Goal: Information Seeking & Learning: Learn about a topic

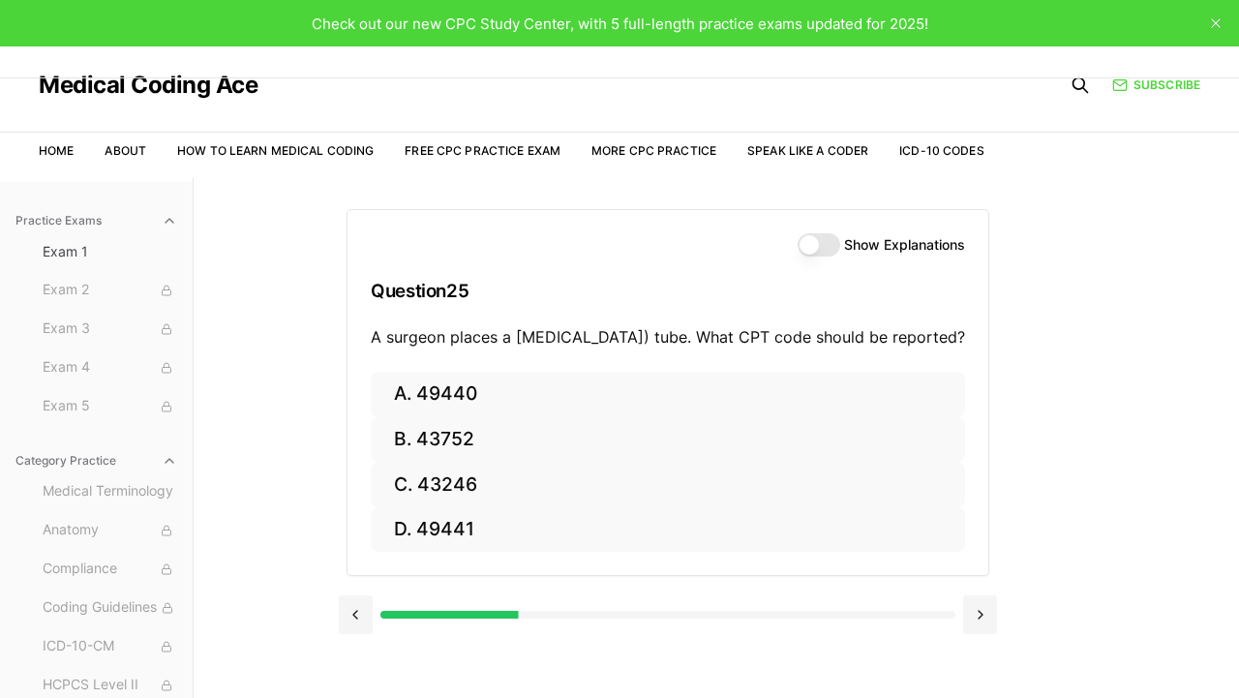
scroll to position [135, 0]
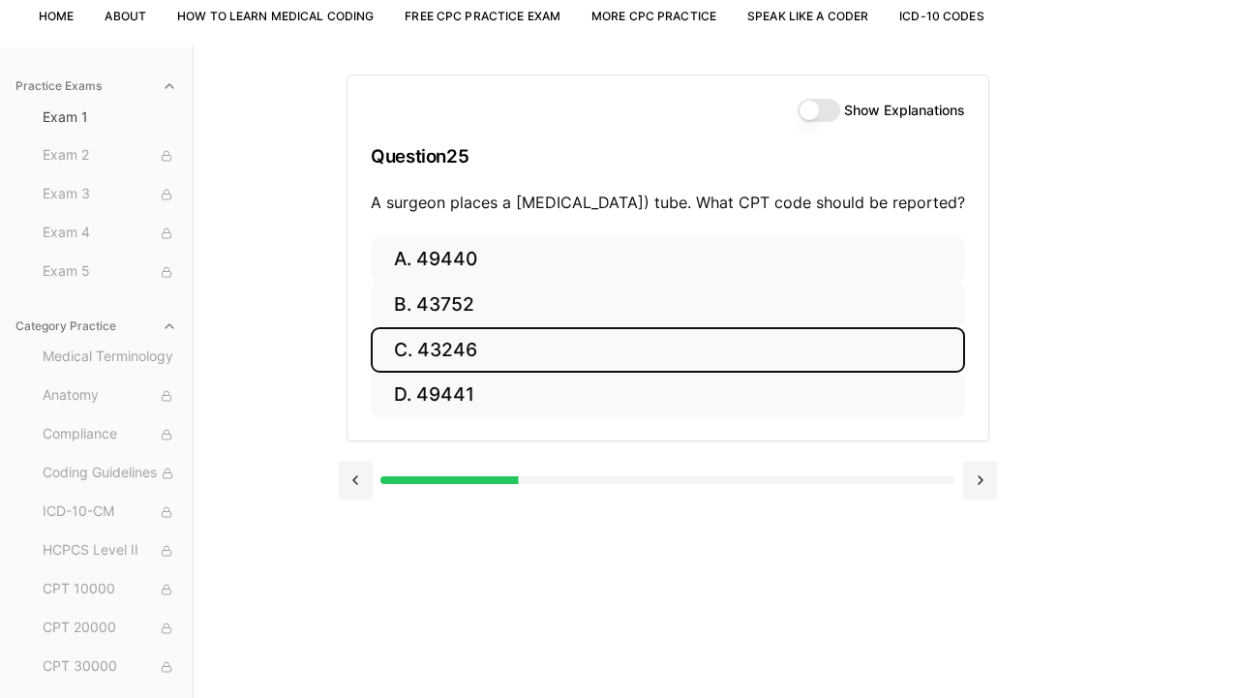
click at [452, 368] on button "C. 43246" at bounding box center [668, 349] width 594 height 45
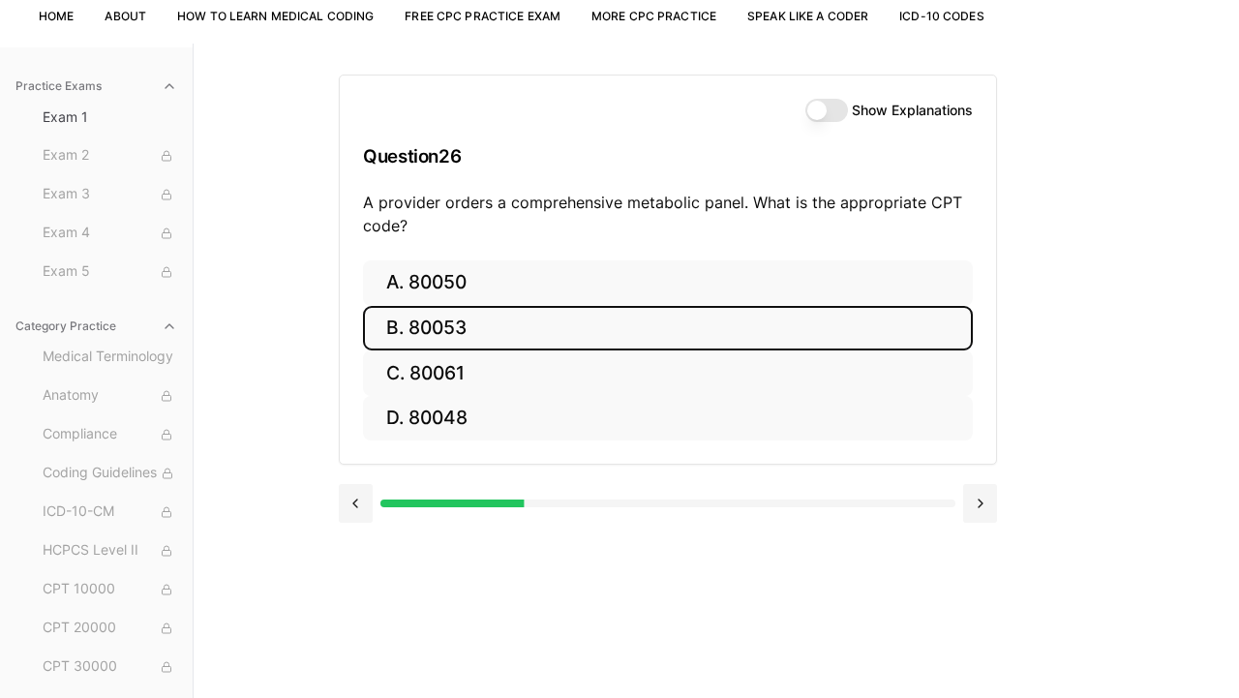
click at [466, 332] on button "B. 80053" at bounding box center [668, 328] width 610 height 45
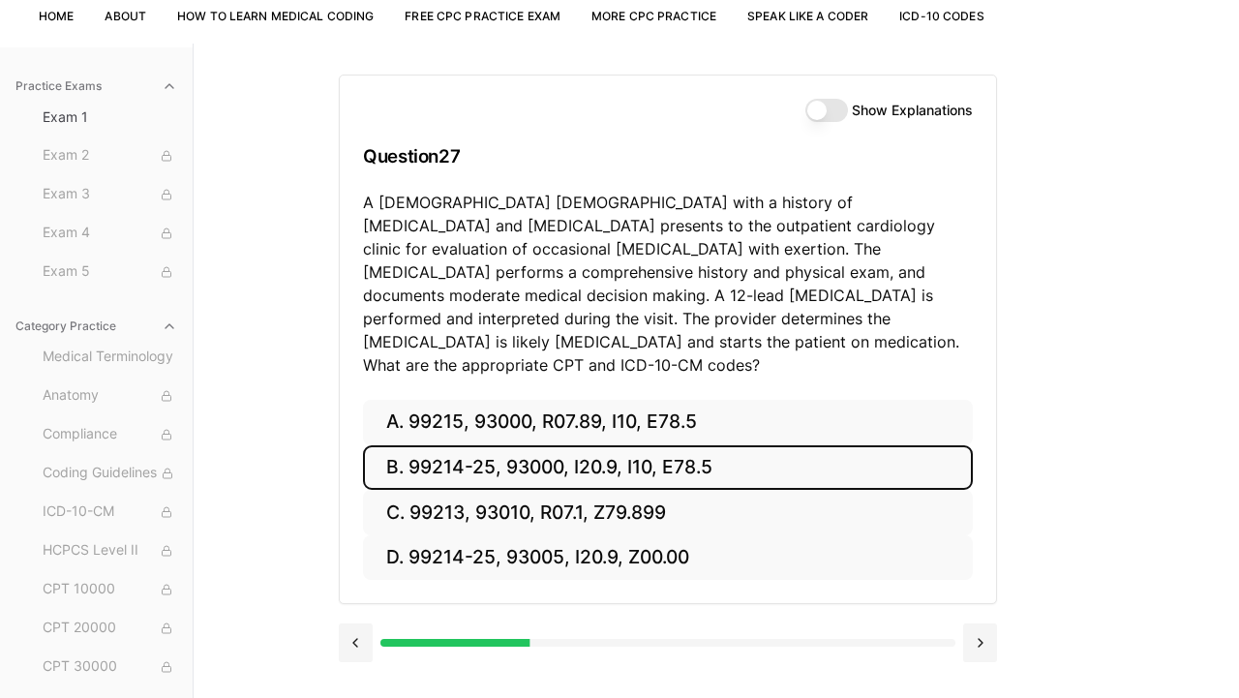
click at [506, 461] on button "B. 99214-25, 93000, I20.9, I10, E78.5" at bounding box center [668, 467] width 610 height 45
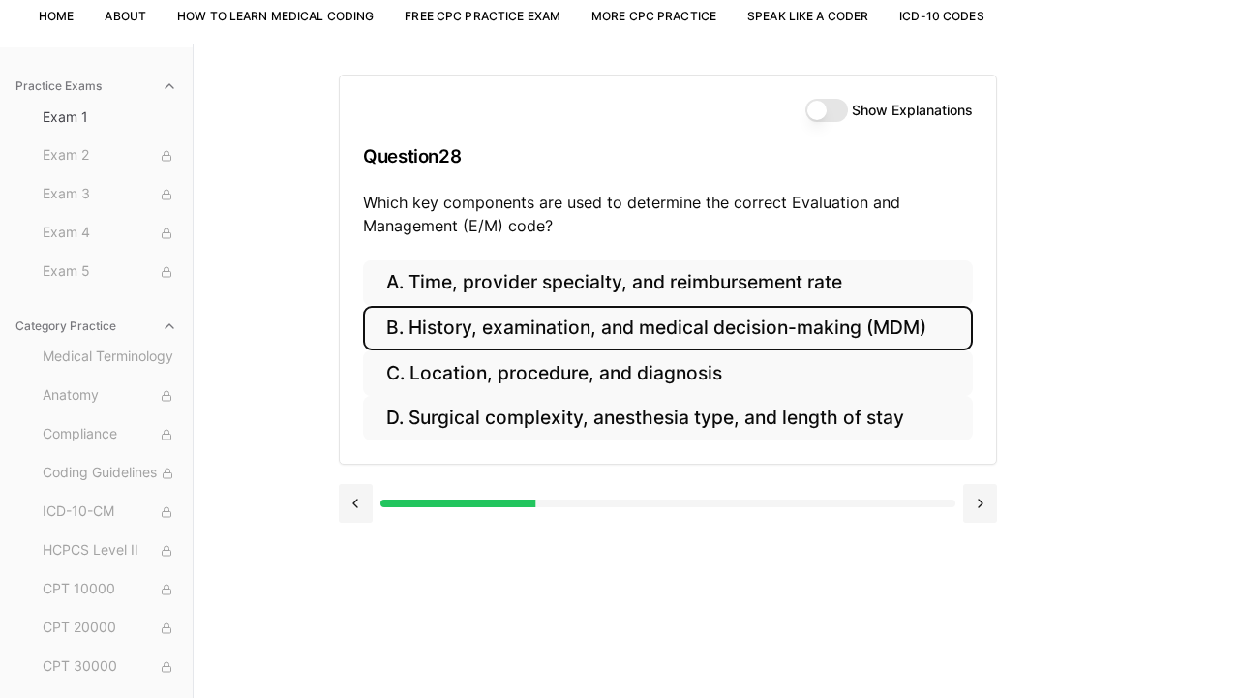
click at [532, 328] on button "B. History, examination, and medical decision-making (MDM)" at bounding box center [668, 328] width 610 height 45
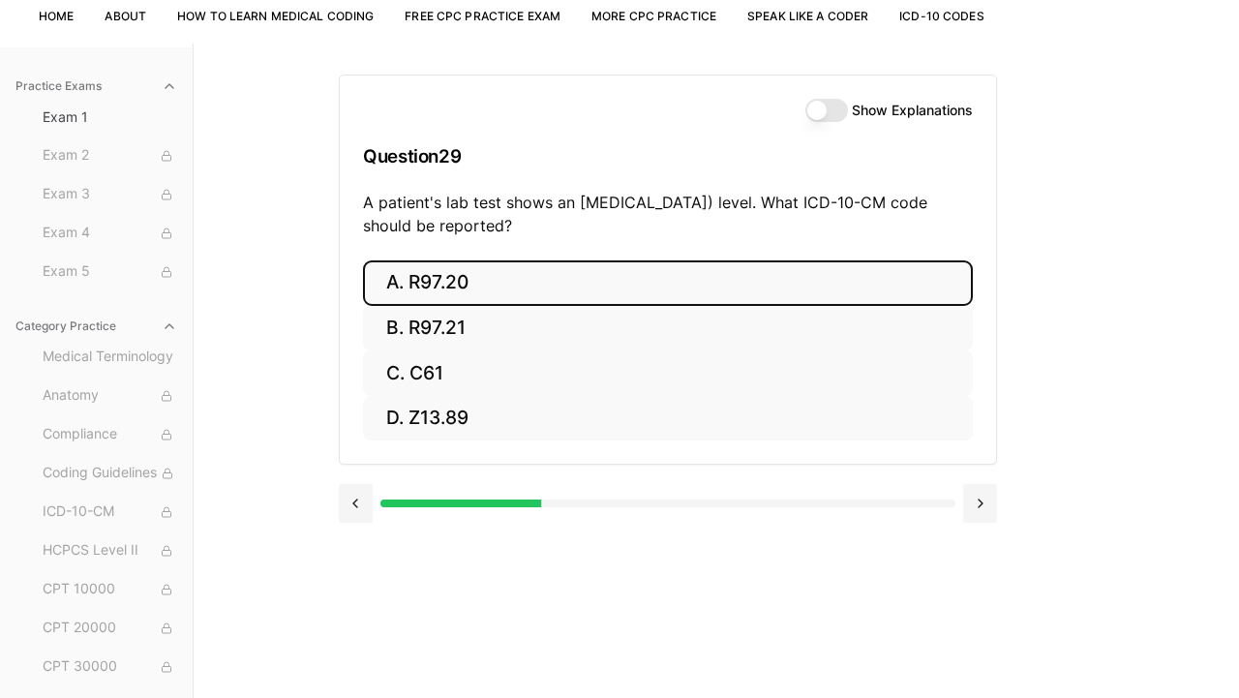
click at [478, 286] on button "A. R97.20" at bounding box center [668, 282] width 610 height 45
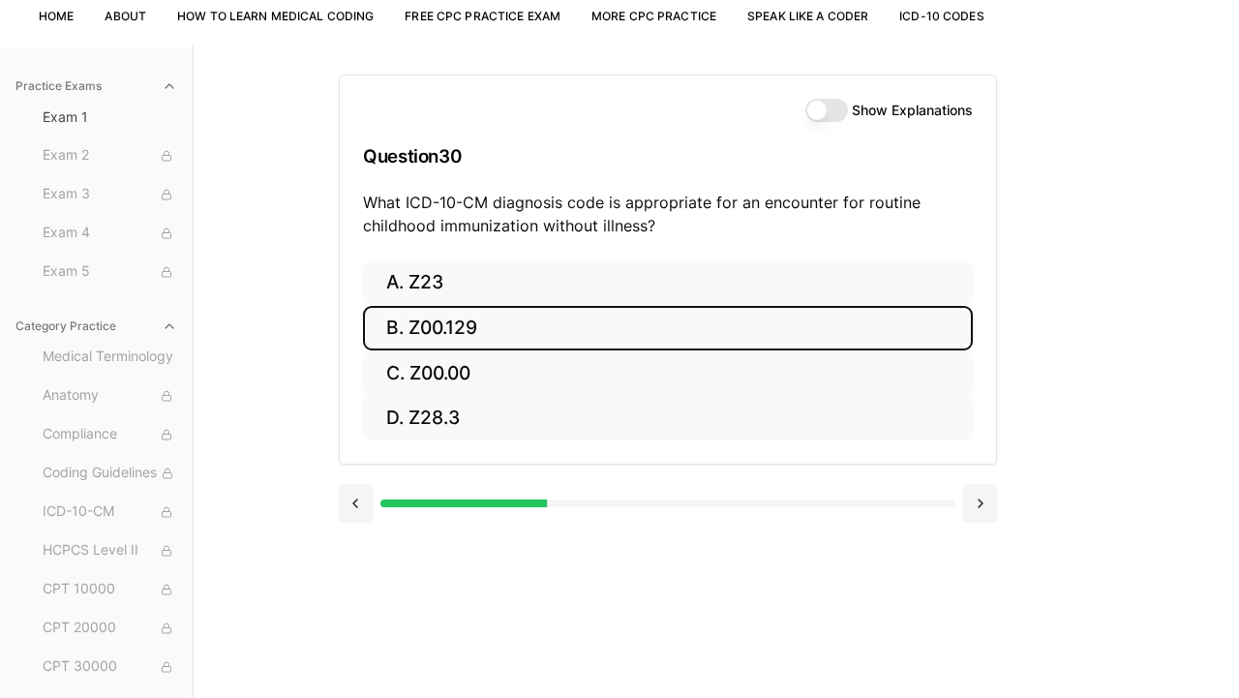
click at [439, 326] on button "B. Z00.129" at bounding box center [668, 328] width 610 height 45
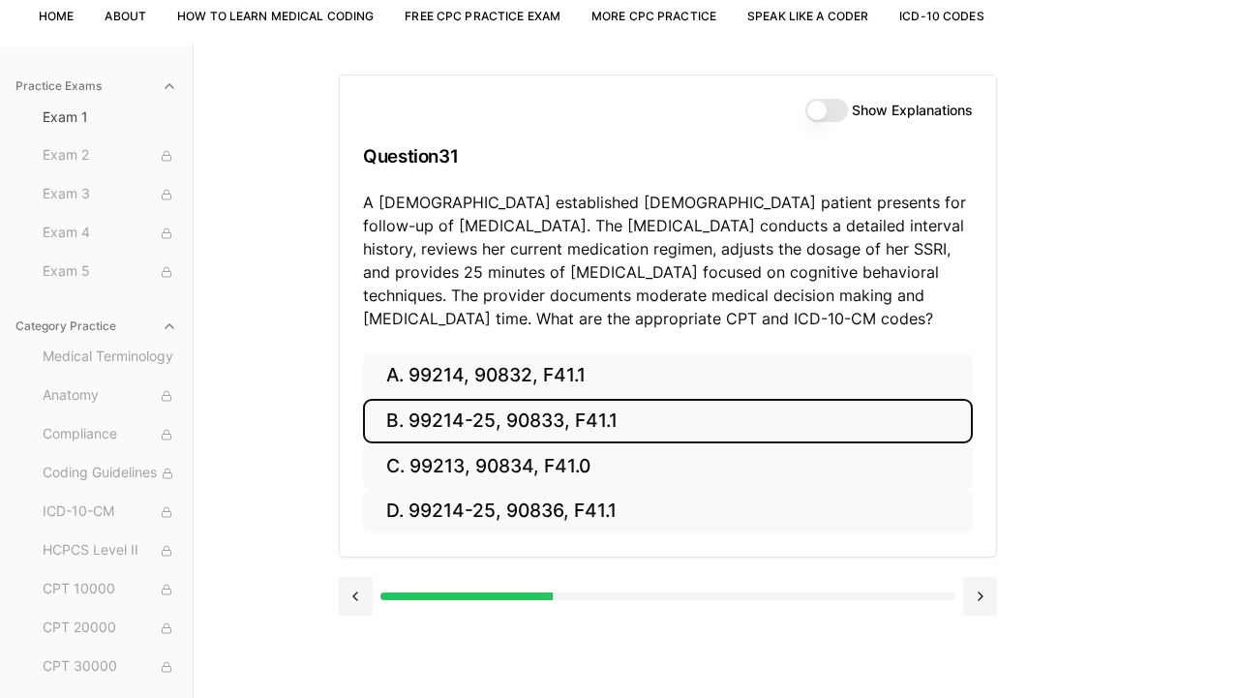
click at [656, 415] on button "B. 99214-25, 90833, F41.1" at bounding box center [668, 421] width 610 height 45
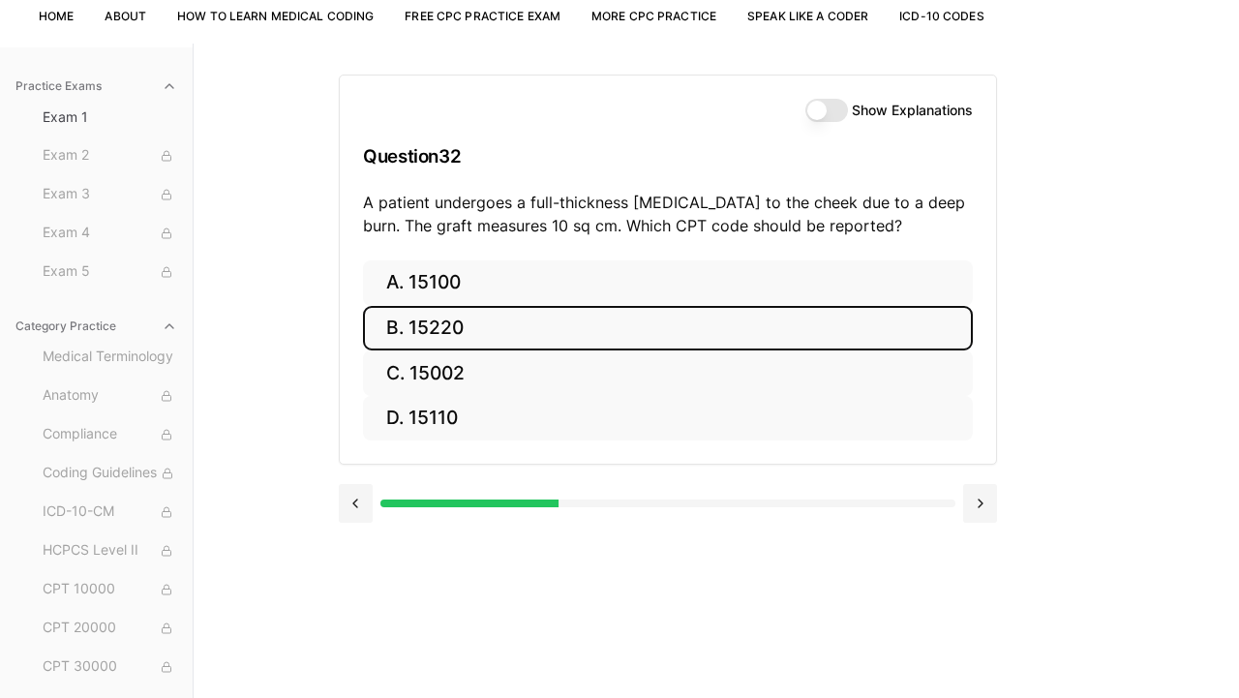
click at [499, 328] on button "B. 15220" at bounding box center [668, 328] width 610 height 45
click at [499, 328] on button "B. 95810" at bounding box center [668, 328] width 610 height 45
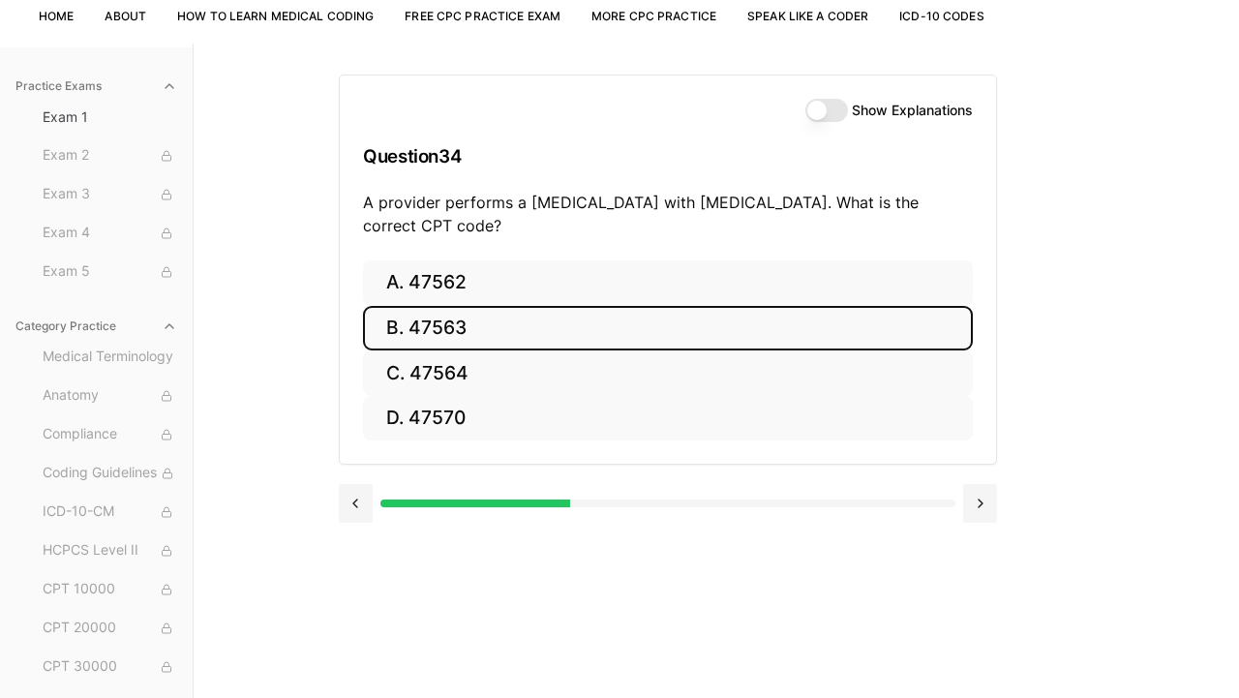
click at [499, 328] on button "B. 47563" at bounding box center [668, 328] width 610 height 45
click at [522, 318] on button "B. 58561" at bounding box center [668, 328] width 610 height 45
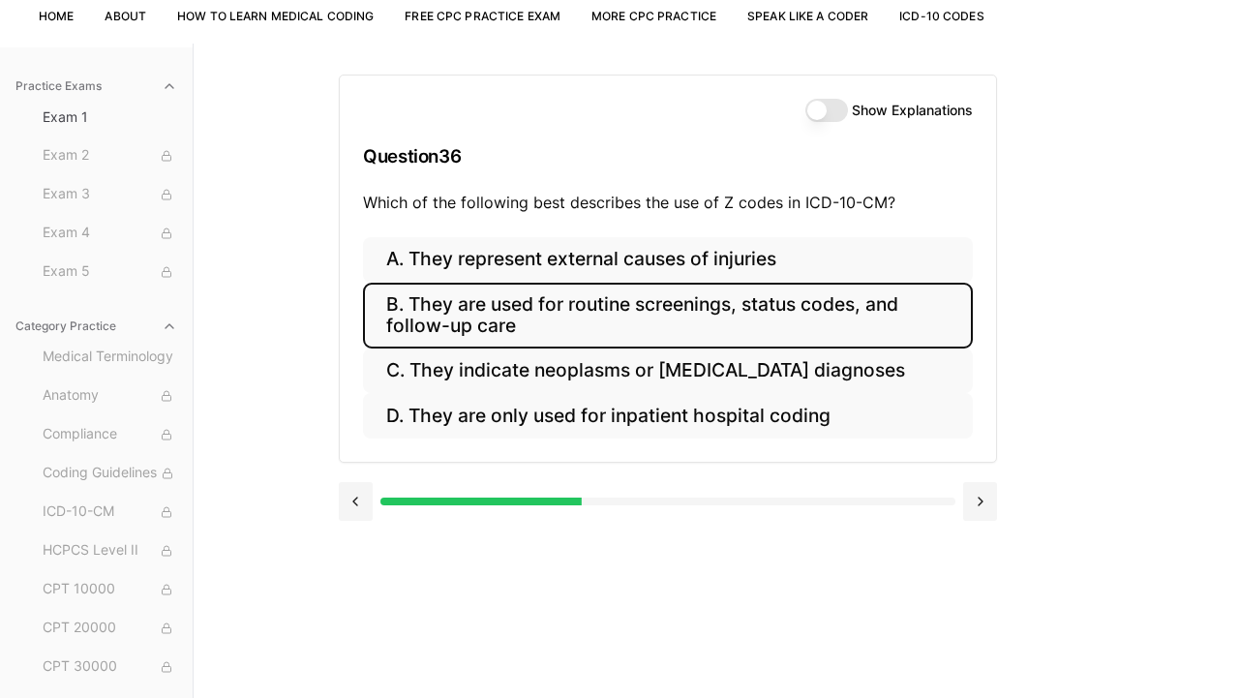
click at [886, 320] on button "B. They are used for routine screenings, status codes, and follow-up care" at bounding box center [668, 316] width 610 height 66
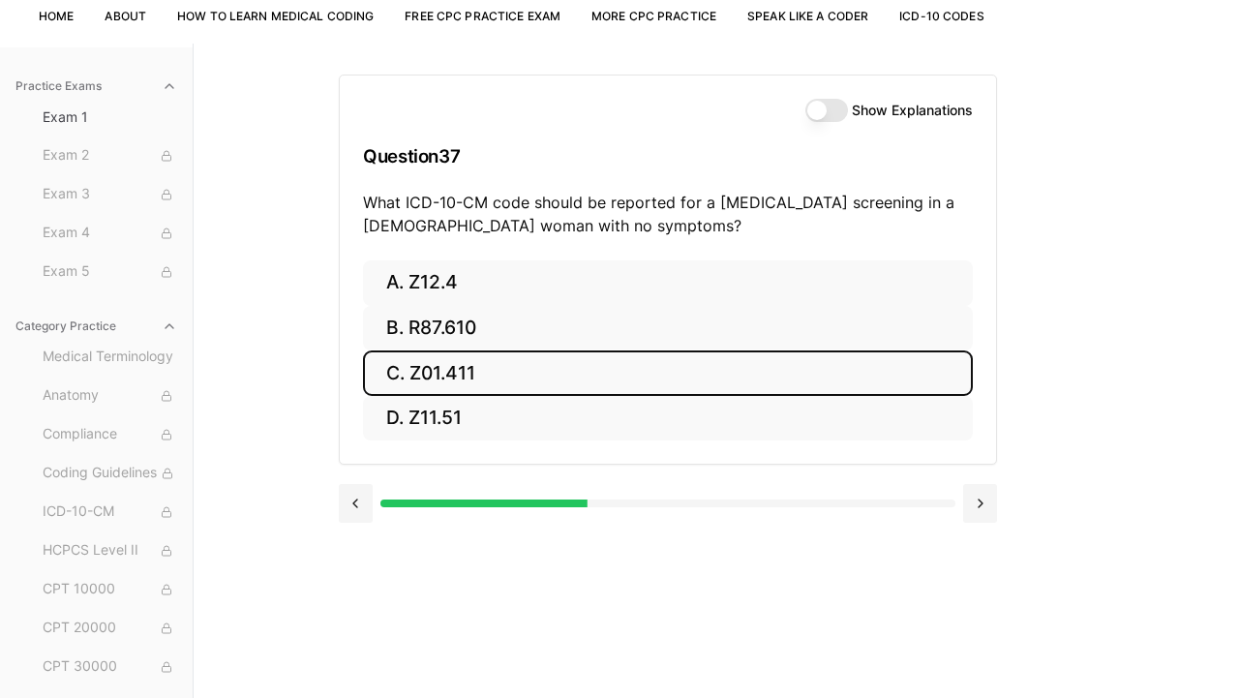
click at [706, 376] on button "C. Z01.411" at bounding box center [668, 372] width 610 height 45
click at [624, 378] on button "C. AA" at bounding box center [668, 372] width 610 height 45
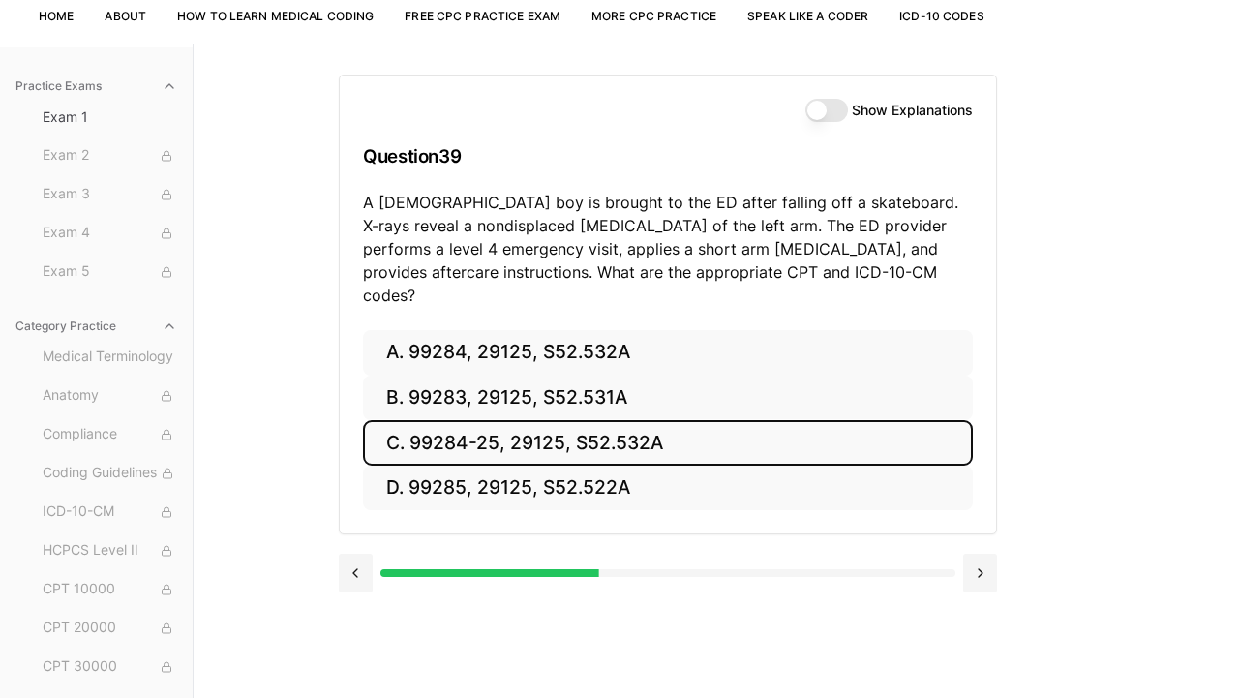
click at [594, 423] on button "C. 99284-25, 29125, S52.532A" at bounding box center [668, 442] width 610 height 45
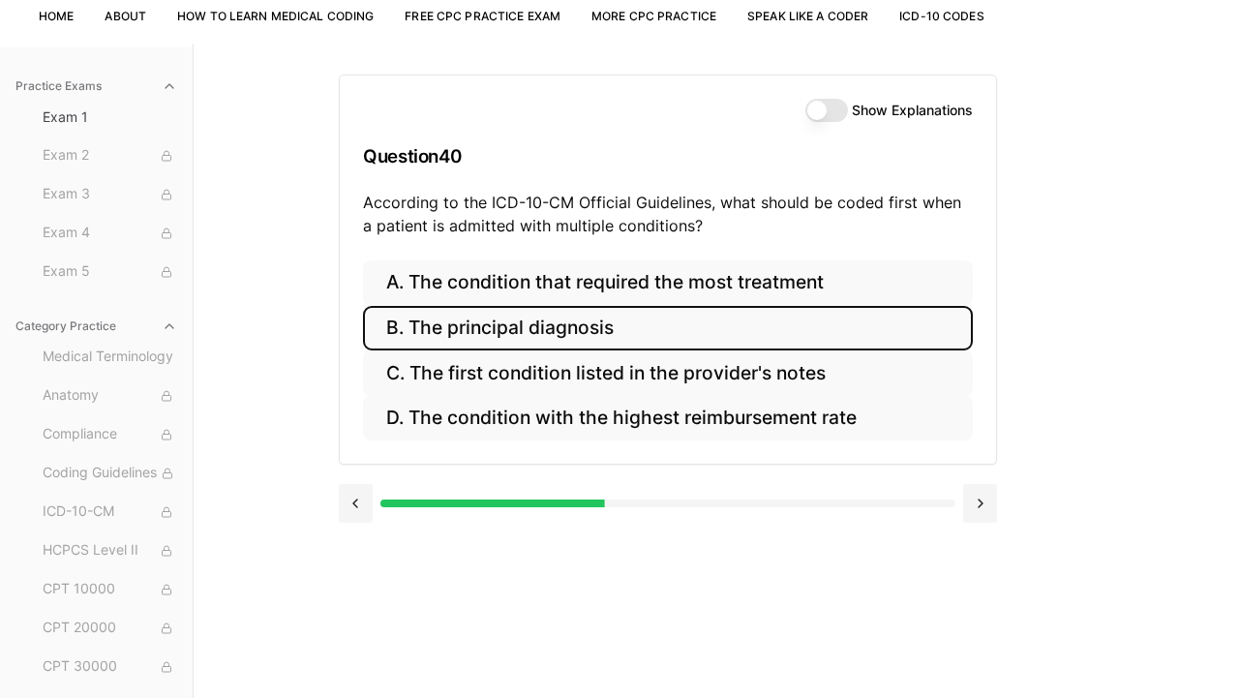
click at [634, 332] on button "B. The principal diagnosis" at bounding box center [668, 328] width 610 height 45
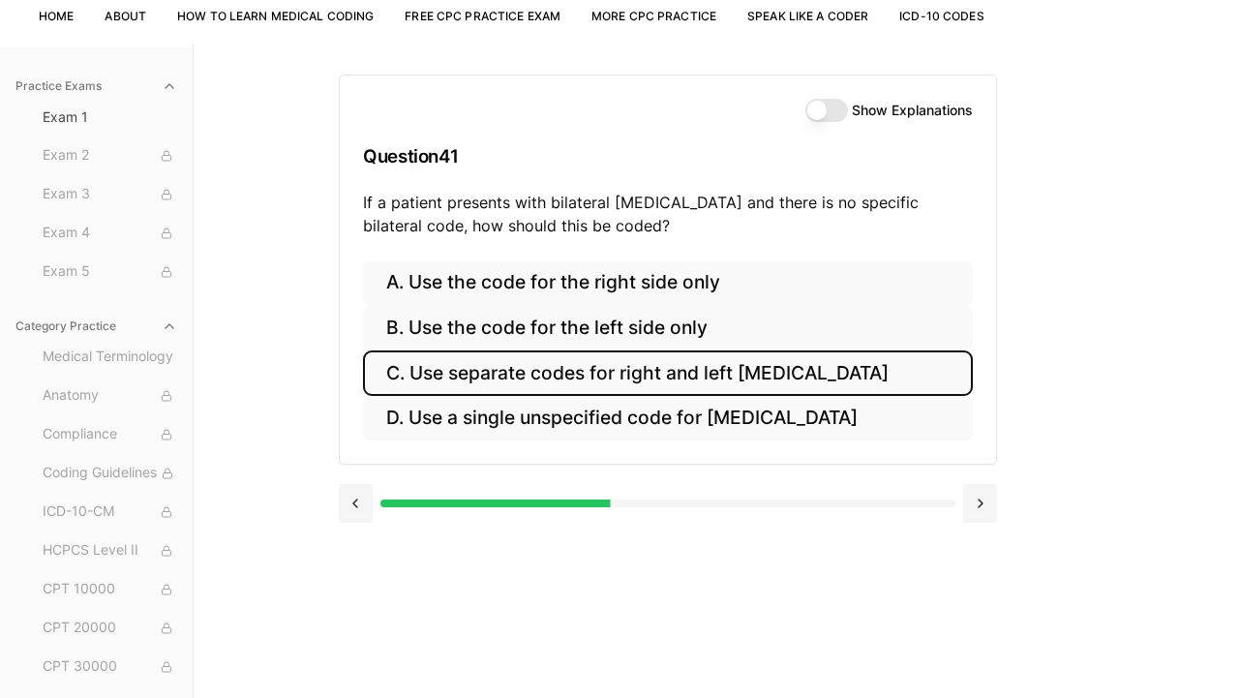
click at [641, 367] on button "C. Use separate codes for right and left [MEDICAL_DATA]" at bounding box center [668, 372] width 610 height 45
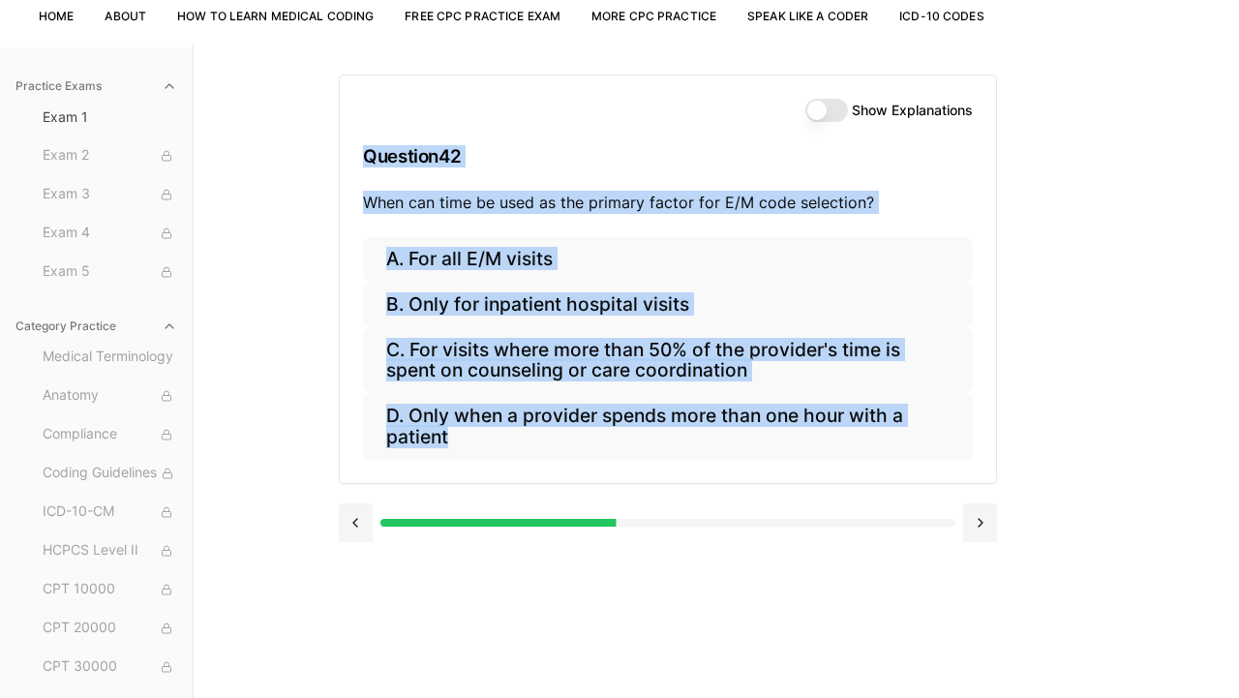
drag, startPoint x: 1032, startPoint y: 474, endPoint x: 332, endPoint y: 136, distance: 777.6
click at [332, 136] on div "Practice Exams Exam 1 Exam 2 Exam 3 Exam 4 Exam 5 Category Practice Medical Ter…" at bounding box center [619, 393] width 1239 height 698
copy div "Question 42 When can time be used as the primary factor for E/M code selection?…"
click at [303, 431] on div "Practice Exams Exam 1 Exam 2 Exam 3 Exam 4 Exam 5 Category Practice Medical Ter…" at bounding box center [619, 393] width 1239 height 698
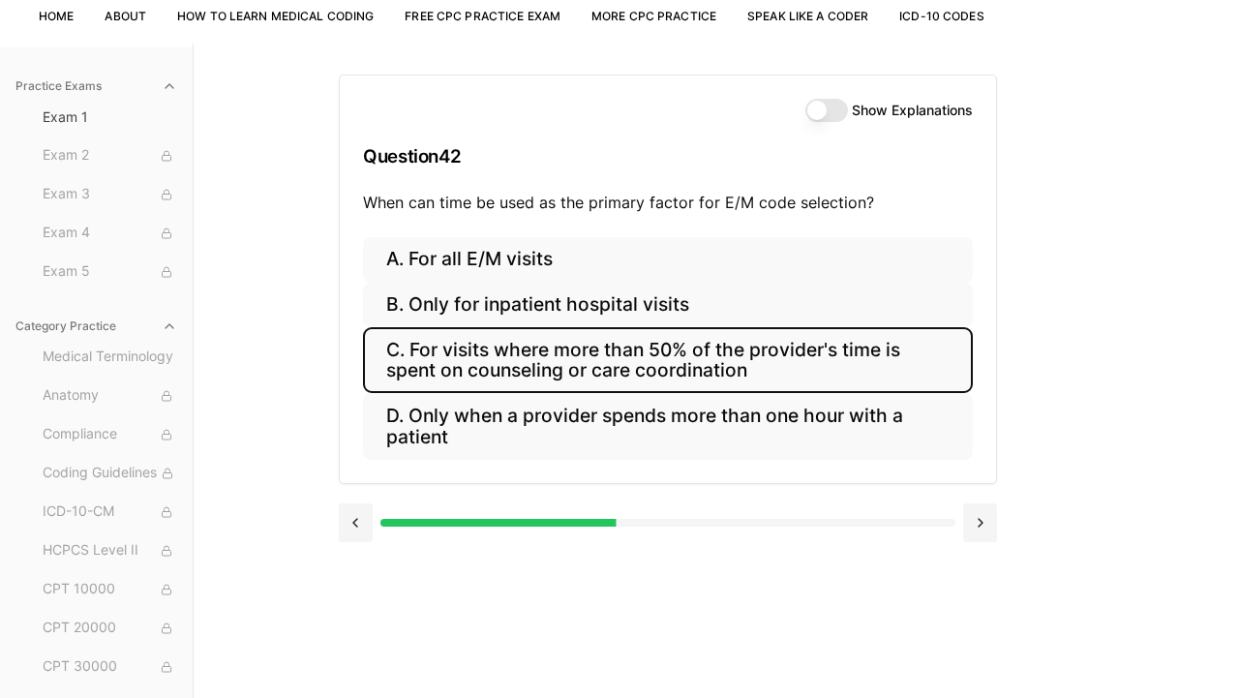
click at [476, 353] on button "C. For visits where more than 50% of the provider's time is spent on counseling…" at bounding box center [668, 360] width 610 height 66
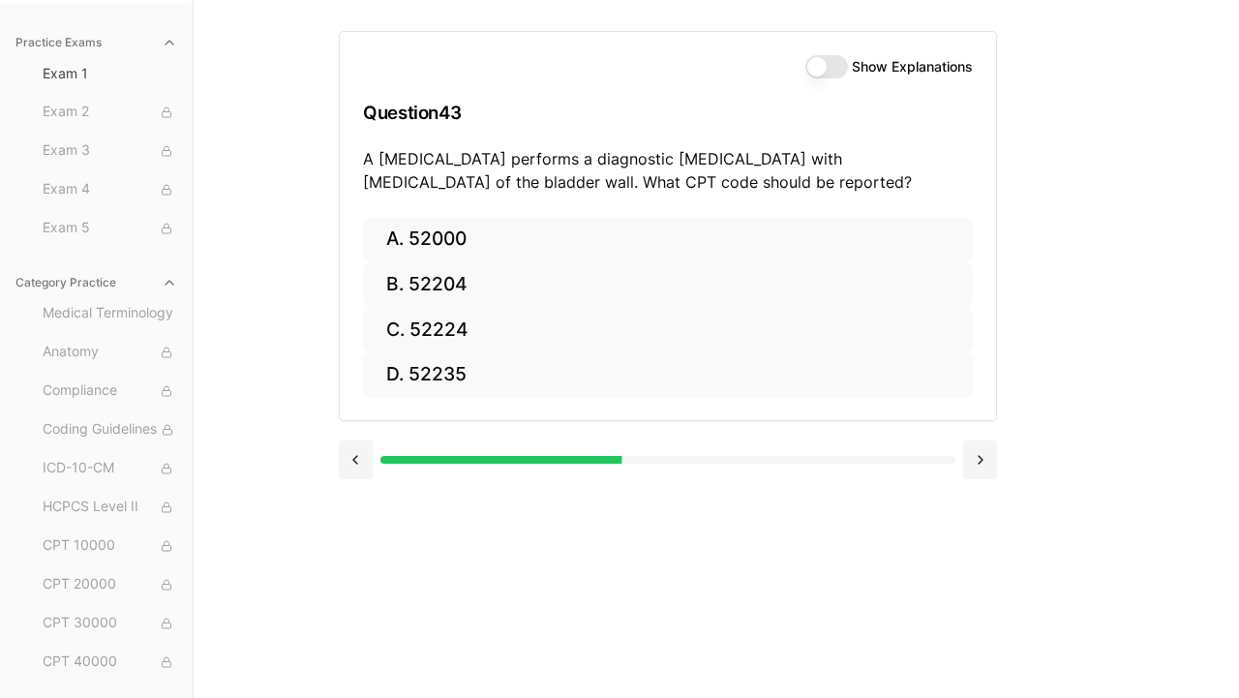
scroll to position [0, 0]
